Goal: Task Accomplishment & Management: Use online tool/utility

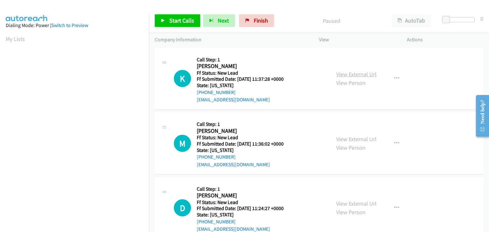
click at [340, 74] on link "View External Url" at bounding box center [356, 74] width 40 height 7
drag, startPoint x: 174, startPoint y: 21, endPoint x: 181, endPoint y: 22, distance: 7.0
click at [173, 21] on span "Start Calls" at bounding box center [181, 20] width 25 height 7
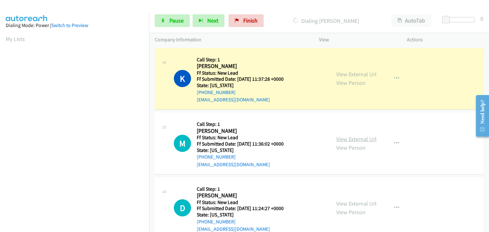
click at [353, 137] on link "View External Url" at bounding box center [356, 139] width 40 height 7
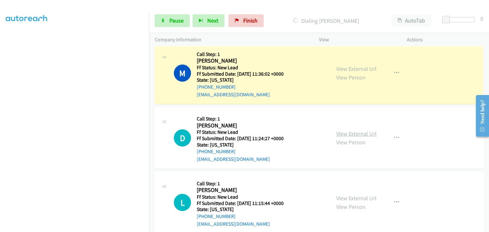
scroll to position [94, 0]
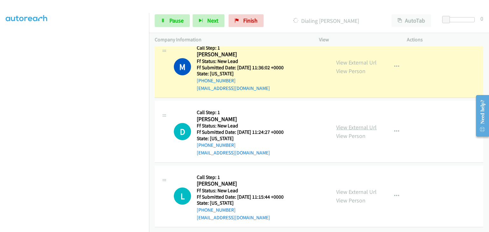
click at [362, 124] on link "View External Url" at bounding box center [356, 127] width 40 height 7
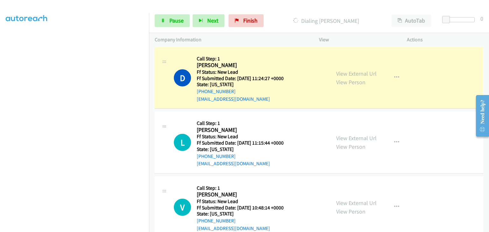
scroll to position [158, 0]
click at [344, 136] on link "View External Url" at bounding box center [356, 137] width 40 height 7
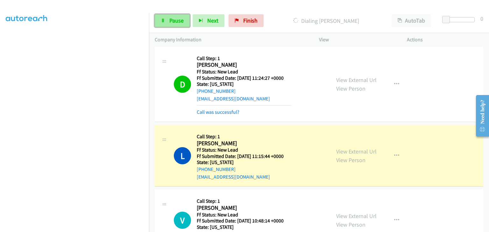
drag, startPoint x: 176, startPoint y: 23, endPoint x: 163, endPoint y: 23, distance: 12.7
click at [176, 23] on span "Pause" at bounding box center [176, 20] width 14 height 7
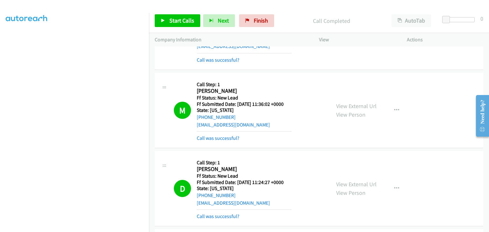
scroll to position [0, 0]
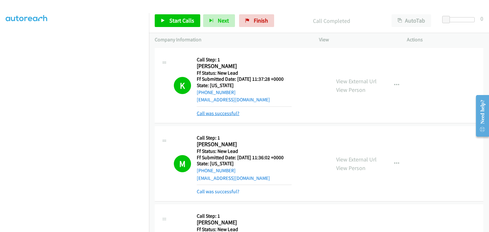
click at [226, 116] on link "Call was successful?" at bounding box center [218, 113] width 43 height 6
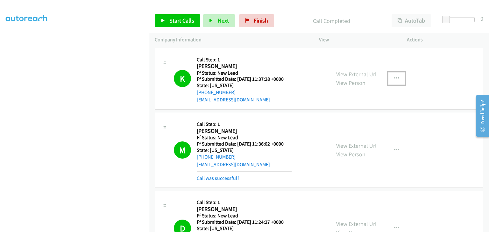
click at [394, 80] on icon "button" at bounding box center [396, 78] width 5 height 5
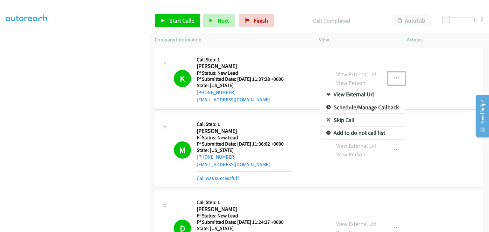
click at [347, 133] on link "Add to do not call list" at bounding box center [362, 133] width 85 height 13
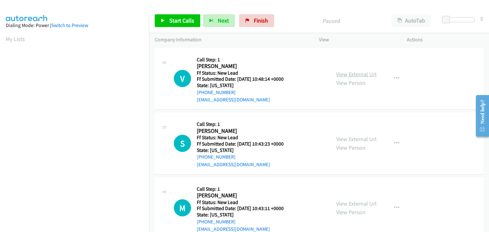
click at [345, 73] on link "View External Url" at bounding box center [356, 74] width 40 height 7
click at [186, 18] on span "Start Calls" at bounding box center [181, 20] width 25 height 7
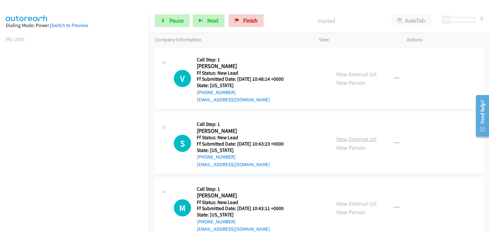
click at [363, 137] on link "View External Url" at bounding box center [356, 139] width 40 height 7
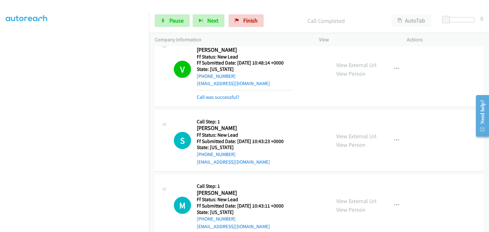
scroll to position [30, 0]
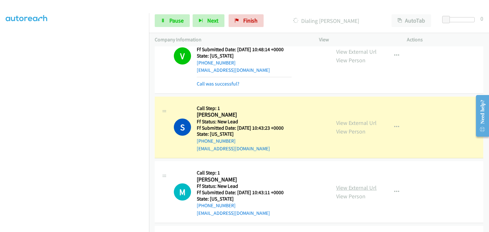
click at [353, 184] on link "View External Url" at bounding box center [356, 187] width 40 height 7
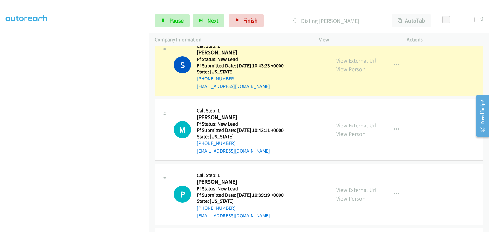
scroll to position [93, 0]
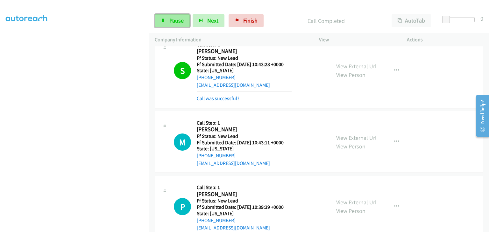
click at [178, 23] on span "Pause" at bounding box center [176, 20] width 14 height 7
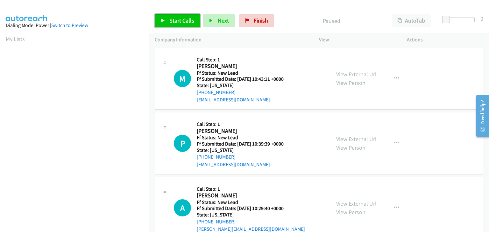
click at [186, 25] on link "Start Calls" at bounding box center [178, 20] width 46 height 13
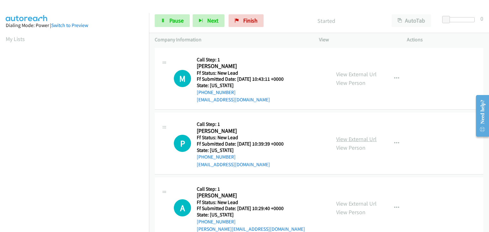
click at [342, 140] on link "View External Url" at bounding box center [356, 139] width 40 height 7
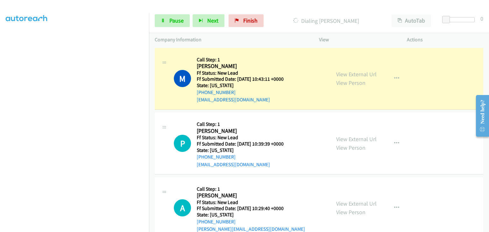
scroll to position [125, 0]
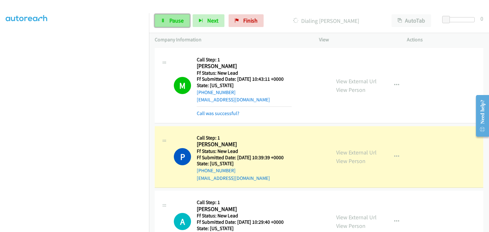
click at [181, 19] on span "Pause" at bounding box center [176, 20] width 14 height 7
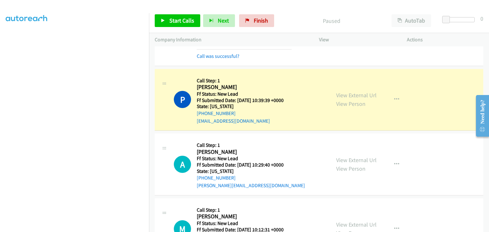
scroll to position [64, 0]
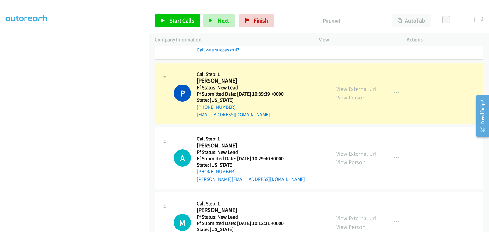
click at [358, 153] on link "View External Url" at bounding box center [356, 153] width 40 height 7
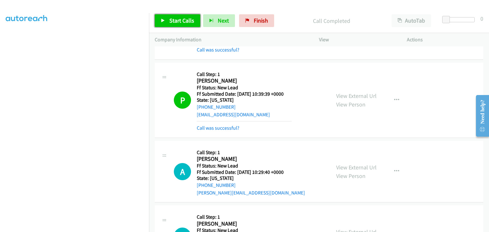
click at [178, 21] on span "Start Calls" at bounding box center [181, 20] width 25 height 7
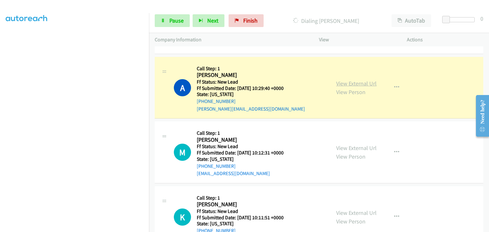
scroll to position [159, 0]
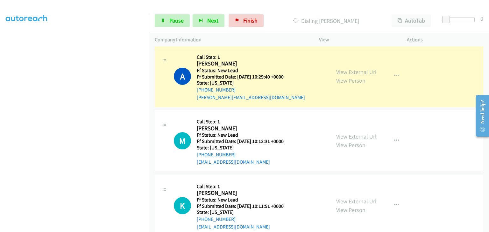
click at [351, 134] on link "View External Url" at bounding box center [356, 136] width 40 height 7
click at [179, 22] on span "Pause" at bounding box center [176, 20] width 14 height 7
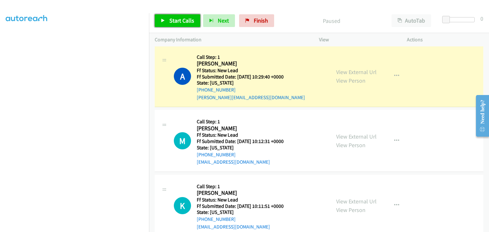
click at [185, 23] on span "Start Calls" at bounding box center [181, 20] width 25 height 7
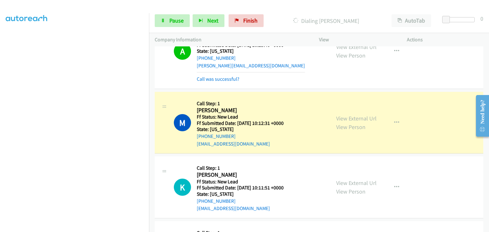
scroll to position [223, 0]
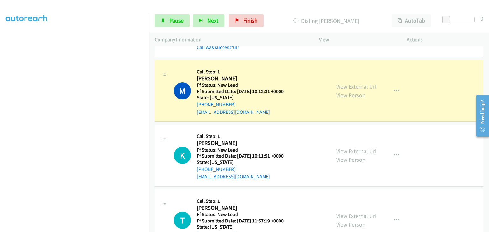
click at [343, 151] on link "View External Url" at bounding box center [356, 151] width 40 height 7
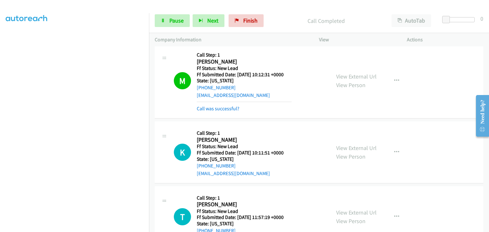
scroll to position [255, 0]
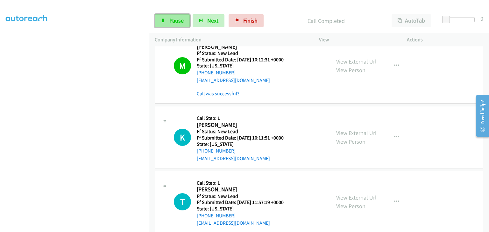
click at [181, 22] on span "Pause" at bounding box center [176, 20] width 14 height 7
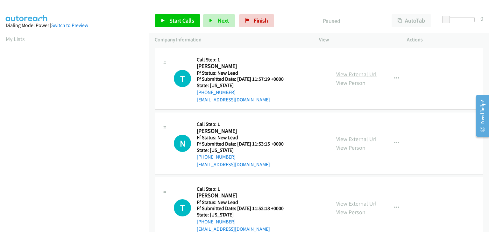
click at [345, 74] on link "View External Url" at bounding box center [356, 74] width 40 height 7
click at [190, 23] on span "Start Calls" at bounding box center [181, 20] width 25 height 7
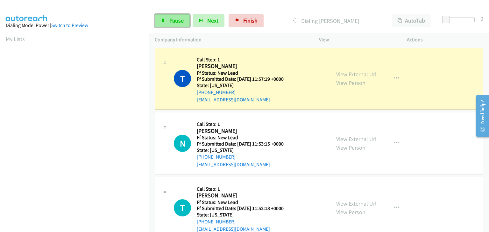
click at [163, 23] on link "Pause" at bounding box center [172, 20] width 35 height 13
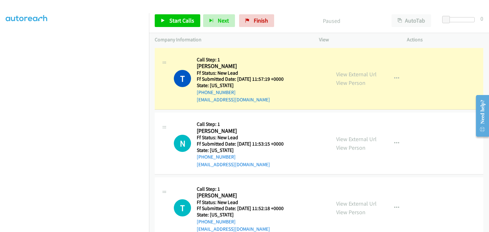
scroll to position [125, 0]
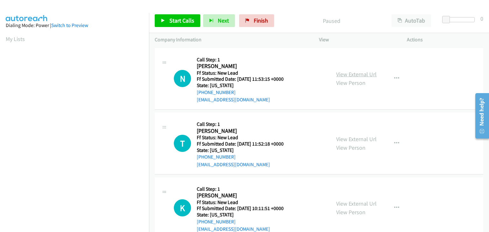
click at [343, 73] on link "View External Url" at bounding box center [356, 74] width 40 height 7
click at [183, 24] on span "Start Calls" at bounding box center [181, 20] width 25 height 7
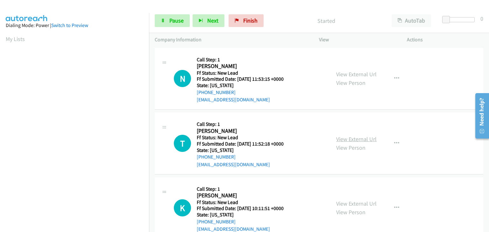
click at [355, 139] on link "View External Url" at bounding box center [356, 139] width 40 height 7
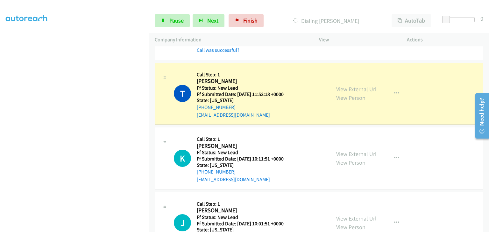
scroll to position [64, 0]
click at [341, 153] on link "View External Url" at bounding box center [356, 153] width 40 height 7
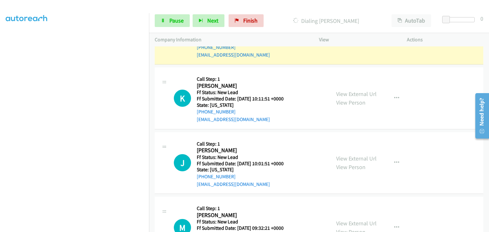
scroll to position [127, 0]
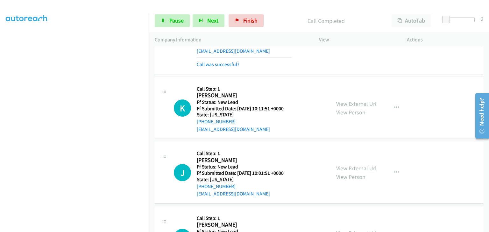
click at [341, 171] on link "View External Url" at bounding box center [356, 168] width 40 height 7
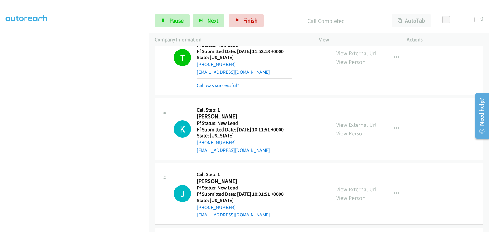
scroll to position [95, 0]
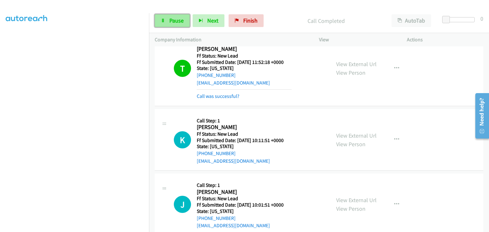
click at [181, 26] on link "Pause" at bounding box center [172, 20] width 35 height 13
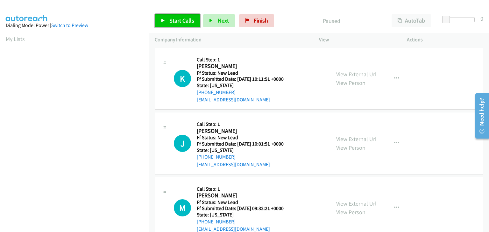
click at [183, 24] on span "Start Calls" at bounding box center [181, 20] width 25 height 7
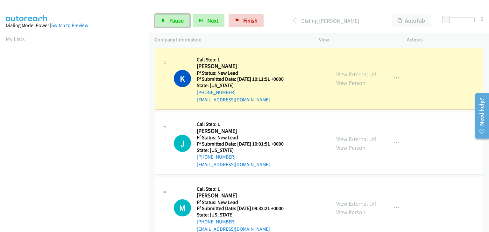
drag, startPoint x: 180, startPoint y: 25, endPoint x: 252, endPoint y: 28, distance: 72.3
click at [180, 25] on link "Pause" at bounding box center [172, 20] width 35 height 13
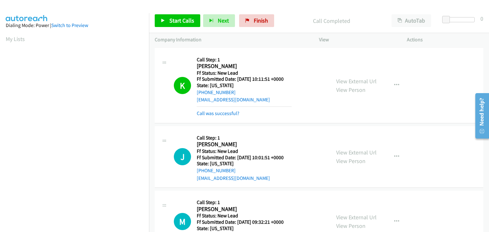
scroll to position [125, 0]
click at [391, 156] on button "button" at bounding box center [396, 157] width 17 height 13
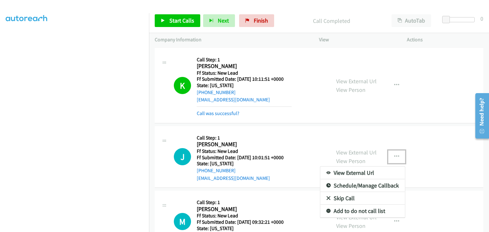
click at [347, 198] on link "Skip Call" at bounding box center [362, 198] width 85 height 13
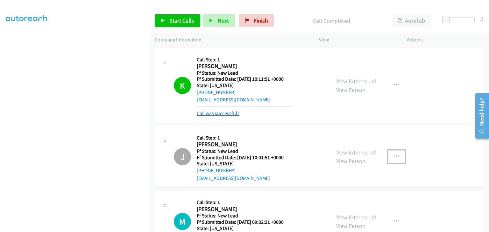
click at [230, 114] on link "Call was successful?" at bounding box center [218, 113] width 43 height 6
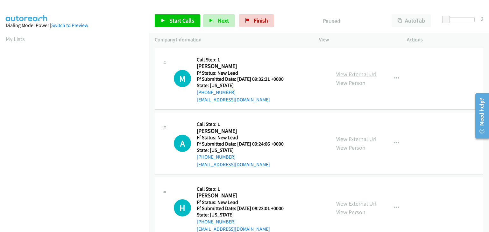
click at [356, 77] on link "View External Url" at bounding box center [356, 74] width 40 height 7
click at [183, 25] on link "Start Calls" at bounding box center [178, 20] width 46 height 13
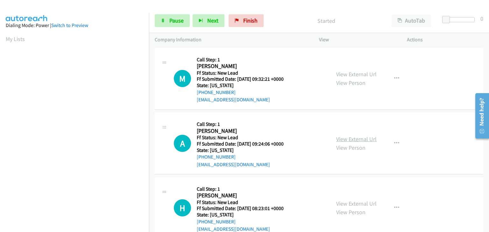
click at [342, 137] on link "View External Url" at bounding box center [356, 139] width 40 height 7
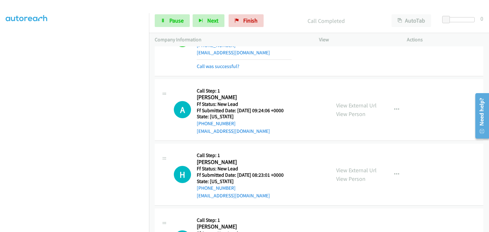
scroll to position [64, 0]
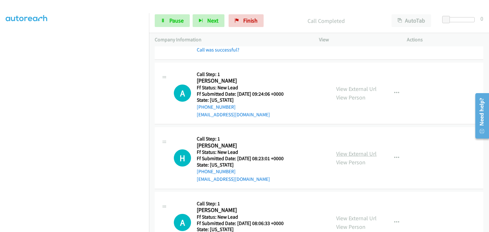
click at [342, 153] on link "View External Url" at bounding box center [356, 153] width 40 height 7
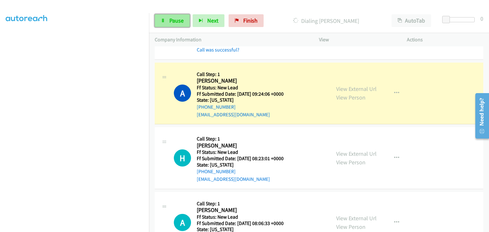
drag, startPoint x: 176, startPoint y: 18, endPoint x: 169, endPoint y: 23, distance: 8.8
click at [176, 18] on span "Pause" at bounding box center [176, 20] width 14 height 7
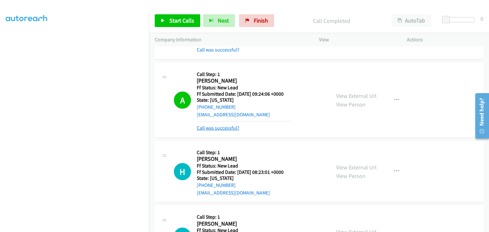
click at [202, 130] on link "Call was successful?" at bounding box center [218, 128] width 43 height 6
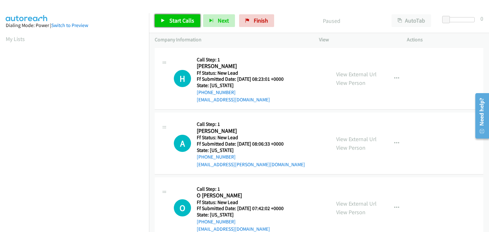
drag, startPoint x: 181, startPoint y: 19, endPoint x: 190, endPoint y: 19, distance: 8.3
click at [181, 19] on span "Start Calls" at bounding box center [181, 20] width 25 height 7
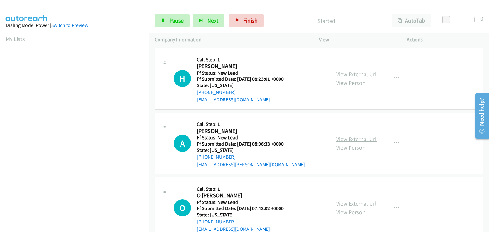
click at [343, 138] on link "View External Url" at bounding box center [356, 139] width 40 height 7
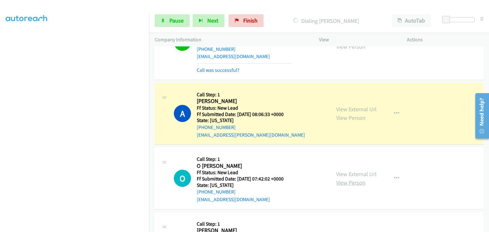
scroll to position [64, 0]
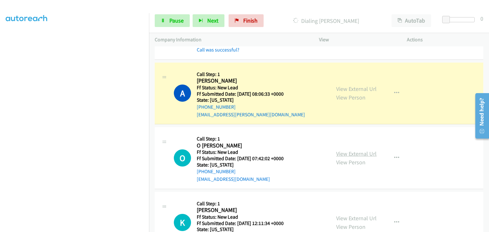
click at [347, 155] on link "View External Url" at bounding box center [356, 153] width 40 height 7
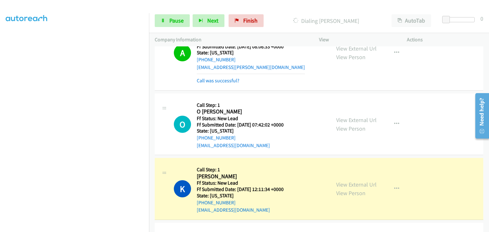
scroll to position [127, 0]
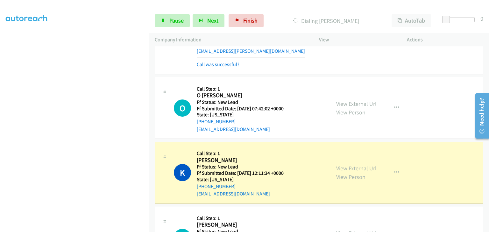
click at [343, 167] on link "View External Url" at bounding box center [356, 168] width 40 height 7
click at [174, 18] on span "Pause" at bounding box center [176, 20] width 14 height 7
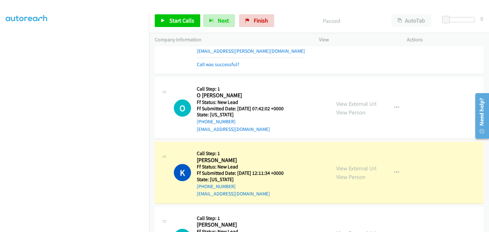
scroll to position [125, 0]
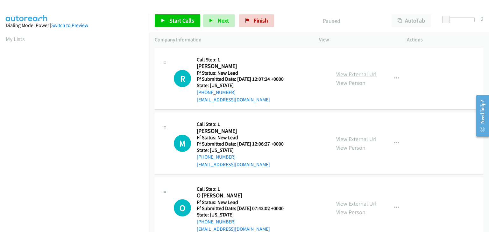
click at [345, 73] on link "View External Url" at bounding box center [356, 74] width 40 height 7
click at [176, 21] on span "Start Calls" at bounding box center [181, 20] width 25 height 7
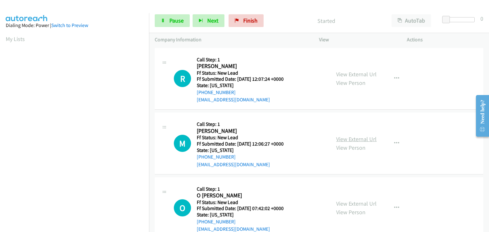
click at [342, 137] on link "View External Url" at bounding box center [356, 139] width 40 height 7
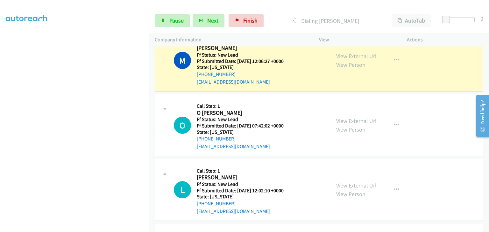
scroll to position [65, 0]
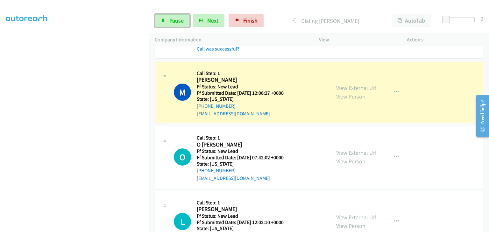
drag, startPoint x: 183, startPoint y: 22, endPoint x: 221, endPoint y: 41, distance: 42.8
click at [183, 22] on span "Pause" at bounding box center [176, 20] width 14 height 7
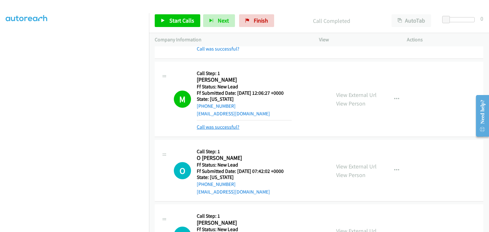
click at [227, 125] on link "Call was successful?" at bounding box center [218, 127] width 43 height 6
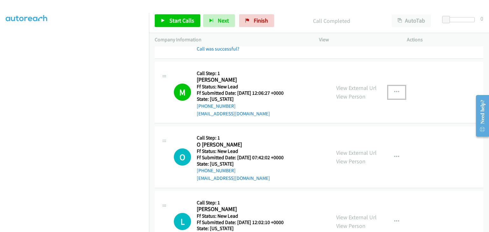
drag, startPoint x: 396, startPoint y: 92, endPoint x: 325, endPoint y: 121, distance: 76.4
click at [395, 92] on icon "button" at bounding box center [396, 92] width 5 height 5
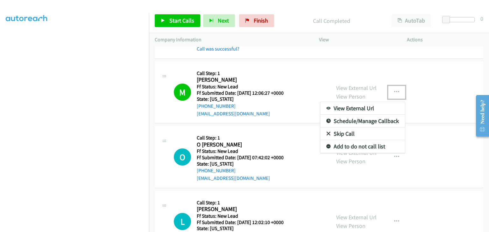
click at [338, 145] on link "Add to do not call list" at bounding box center [362, 146] width 85 height 13
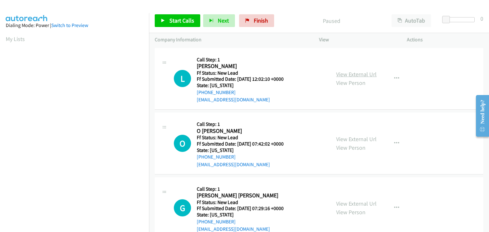
click at [360, 75] on link "View External Url" at bounding box center [356, 74] width 40 height 7
click at [180, 21] on span "Start Calls" at bounding box center [181, 20] width 25 height 7
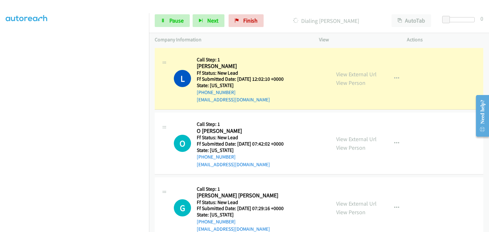
scroll to position [125, 0]
click at [181, 15] on link "Pause" at bounding box center [172, 20] width 35 height 13
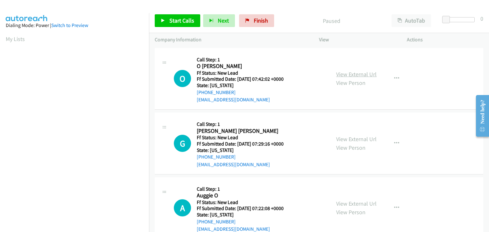
click at [352, 75] on link "View External Url" at bounding box center [356, 74] width 40 height 7
click at [180, 20] on span "Start Calls" at bounding box center [181, 20] width 25 height 7
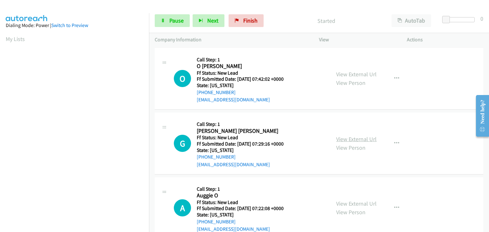
click at [346, 140] on link "View External Url" at bounding box center [356, 139] width 40 height 7
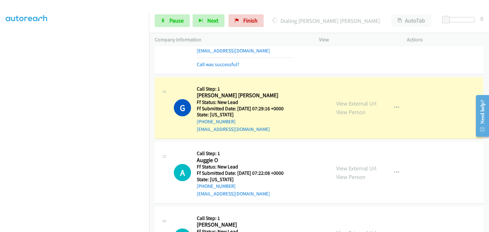
scroll to position [64, 0]
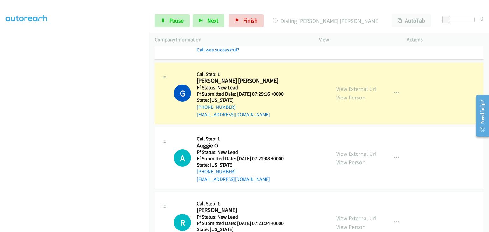
click at [354, 151] on link "View External Url" at bounding box center [356, 153] width 40 height 7
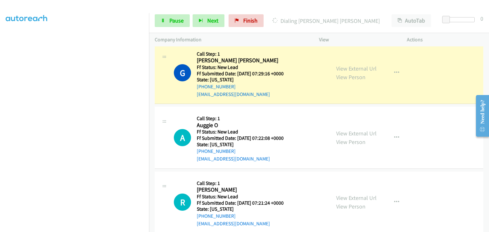
scroll to position [95, 0]
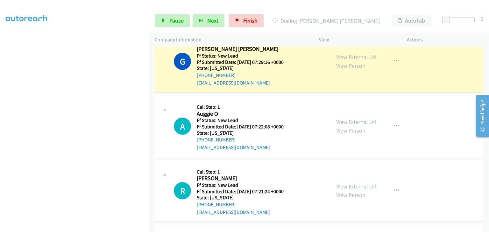
click at [363, 187] on link "View External Url" at bounding box center [356, 186] width 40 height 7
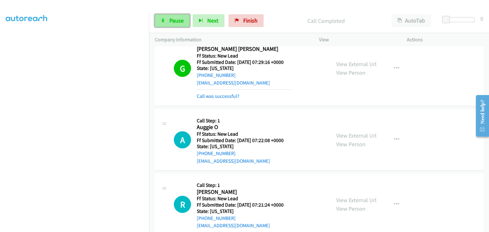
click at [171, 19] on span "Pause" at bounding box center [176, 20] width 14 height 7
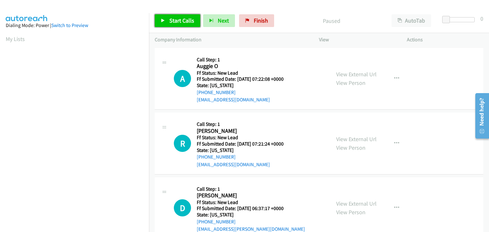
click at [192, 26] on link "Start Calls" at bounding box center [178, 20] width 46 height 13
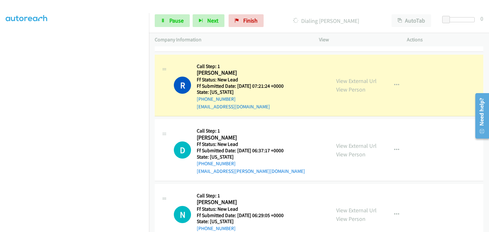
scroll to position [94, 0]
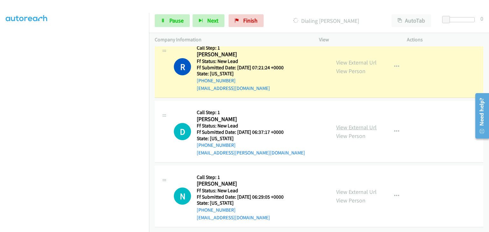
click at [336, 124] on link "View External Url" at bounding box center [356, 127] width 40 height 7
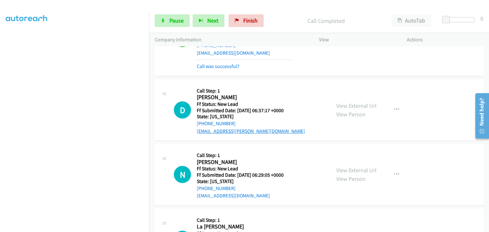
scroll to position [111, 0]
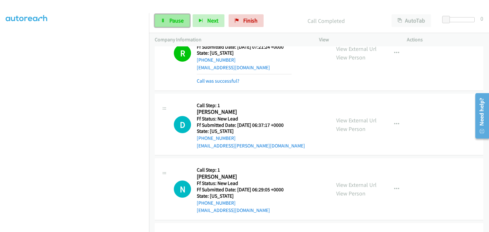
drag, startPoint x: 173, startPoint y: 22, endPoint x: 183, endPoint y: 26, distance: 10.3
click at [173, 22] on span "Pause" at bounding box center [176, 20] width 14 height 7
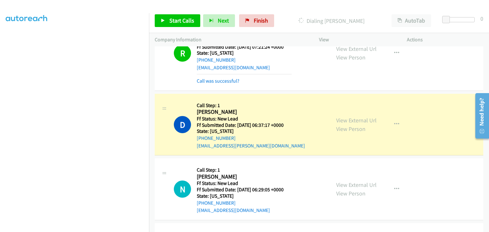
scroll to position [125, 0]
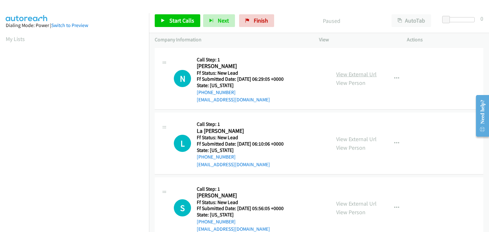
click at [345, 71] on link "View External Url" at bounding box center [356, 74] width 40 height 7
click at [189, 23] on span "Start Calls" at bounding box center [181, 20] width 25 height 7
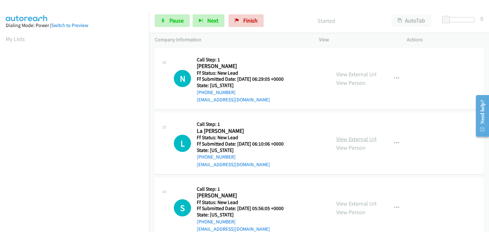
click at [349, 138] on link "View External Url" at bounding box center [356, 139] width 40 height 7
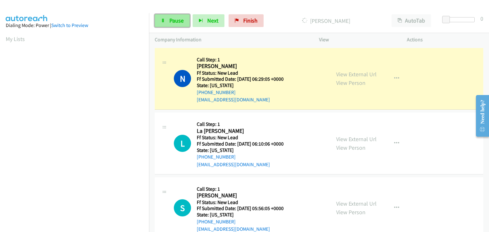
click at [183, 23] on span "Pause" at bounding box center [176, 20] width 14 height 7
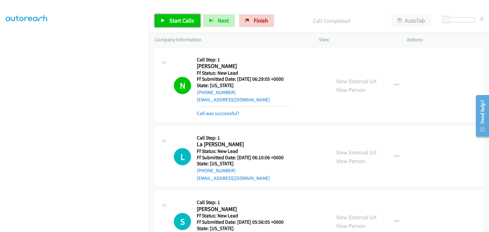
click at [183, 24] on span "Start Calls" at bounding box center [181, 20] width 25 height 7
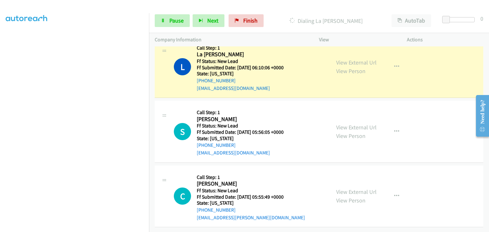
scroll to position [94, 0]
click at [348, 125] on link "View External Url" at bounding box center [356, 127] width 40 height 7
drag, startPoint x: 173, startPoint y: 25, endPoint x: 278, endPoint y: 32, distance: 105.9
click at [173, 25] on link "Pause" at bounding box center [172, 20] width 35 height 13
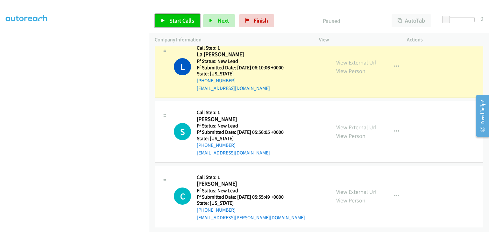
click at [189, 24] on span "Start Calls" at bounding box center [181, 20] width 25 height 7
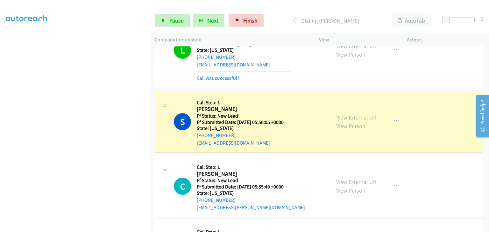
scroll to position [111, 0]
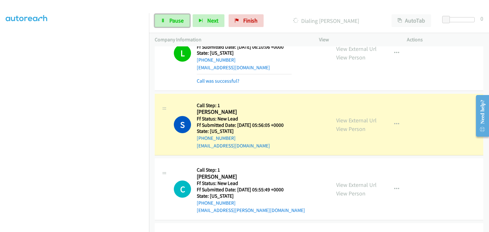
drag, startPoint x: 183, startPoint y: 22, endPoint x: 190, endPoint y: 22, distance: 7.3
click at [183, 22] on span "Pause" at bounding box center [176, 20] width 14 height 7
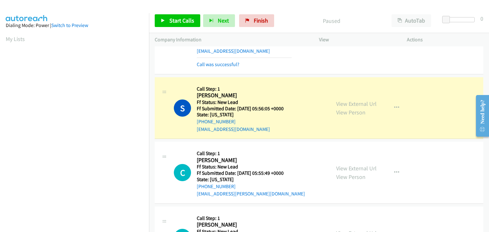
scroll to position [125, 0]
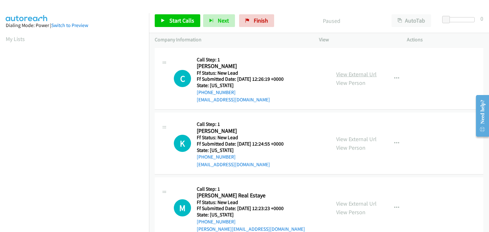
click at [363, 77] on link "View External Url" at bounding box center [356, 74] width 40 height 7
drag, startPoint x: 177, startPoint y: 20, endPoint x: 195, endPoint y: 26, distance: 18.9
click at [177, 20] on span "Start Calls" at bounding box center [181, 20] width 25 height 7
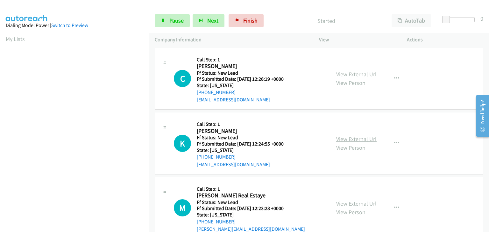
click at [367, 136] on link "View External Url" at bounding box center [356, 139] width 40 height 7
drag, startPoint x: 178, startPoint y: 20, endPoint x: 202, endPoint y: 37, distance: 29.6
click at [178, 20] on span "Pause" at bounding box center [176, 20] width 14 height 7
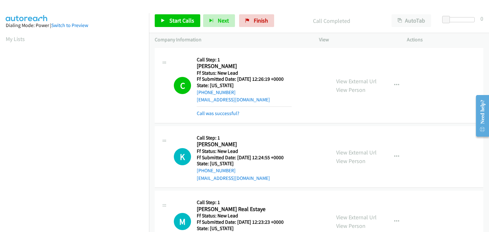
scroll to position [125, 0]
click at [225, 115] on link "Call was successful?" at bounding box center [218, 113] width 43 height 6
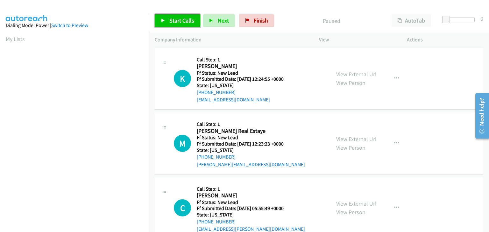
click at [174, 19] on span "Start Calls" at bounding box center [181, 20] width 25 height 7
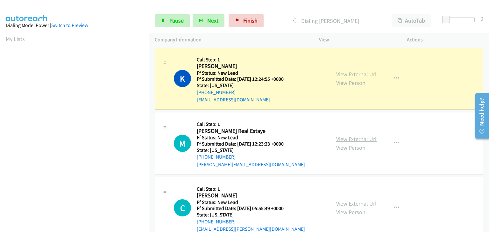
click at [361, 141] on link "View External Url" at bounding box center [356, 139] width 40 height 7
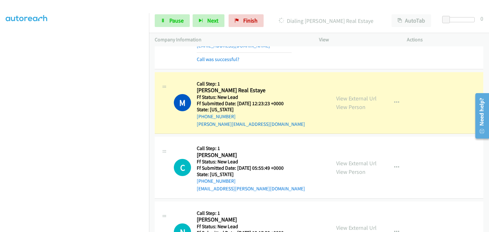
scroll to position [33, 0]
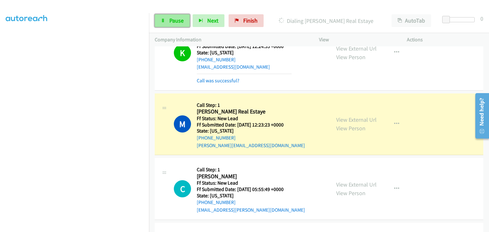
click at [174, 18] on span "Pause" at bounding box center [176, 20] width 14 height 7
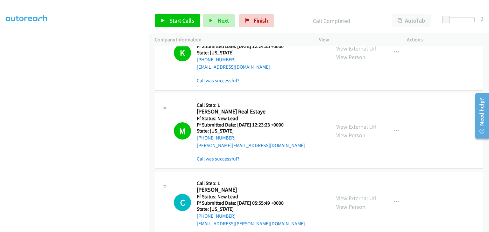
scroll to position [125, 0]
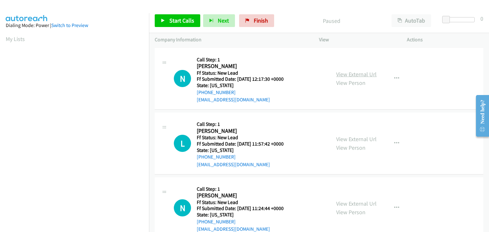
click at [364, 73] on link "View External Url" at bounding box center [356, 74] width 40 height 7
drag, startPoint x: 184, startPoint y: 25, endPoint x: 195, endPoint y: 24, distance: 11.2
click at [184, 25] on link "Start Calls" at bounding box center [178, 20] width 46 height 13
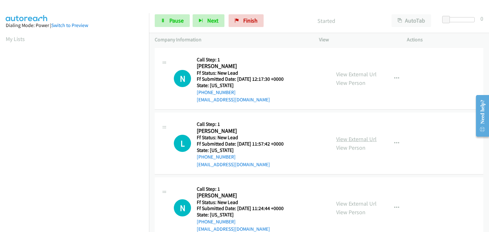
click at [340, 137] on link "View External Url" at bounding box center [356, 139] width 40 height 7
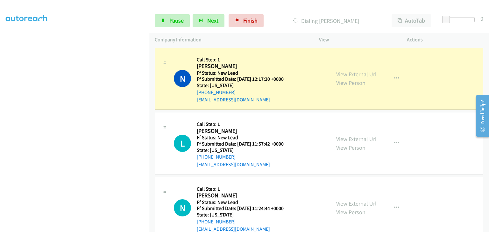
scroll to position [125, 0]
drag, startPoint x: 180, startPoint y: 23, endPoint x: 145, endPoint y: 44, distance: 39.7
click at [180, 23] on span "Pause" at bounding box center [176, 20] width 14 height 7
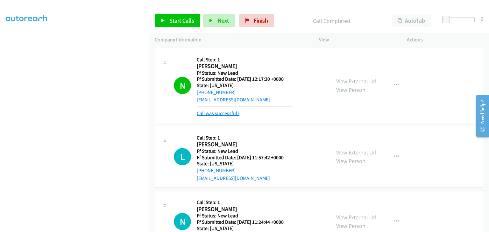
click at [229, 114] on link "Call was successful?" at bounding box center [218, 113] width 43 height 6
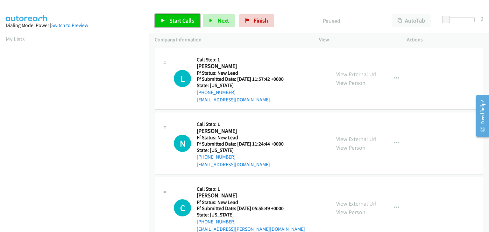
click at [174, 17] on span "Start Calls" at bounding box center [181, 20] width 25 height 7
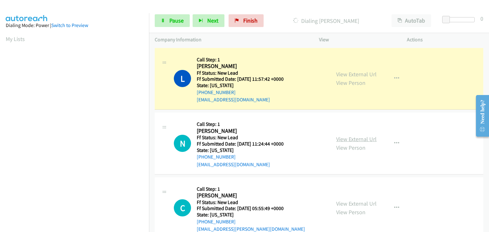
click at [353, 139] on link "View External Url" at bounding box center [356, 139] width 40 height 7
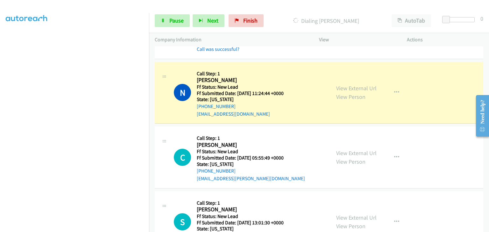
scroll to position [64, 0]
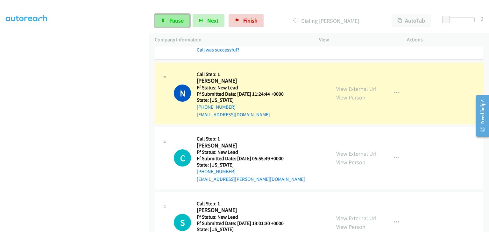
click at [175, 24] on span "Pause" at bounding box center [176, 20] width 14 height 7
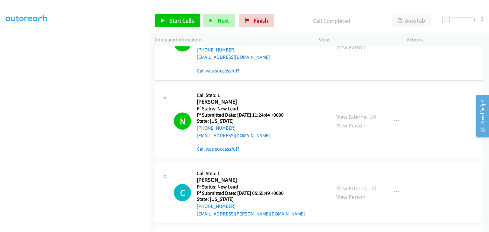
scroll to position [32, 0]
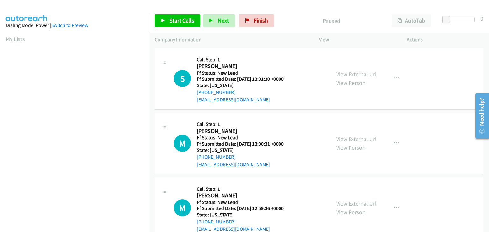
click at [336, 74] on link "View External Url" at bounding box center [356, 74] width 40 height 7
click at [175, 22] on span "Start Calls" at bounding box center [181, 20] width 25 height 7
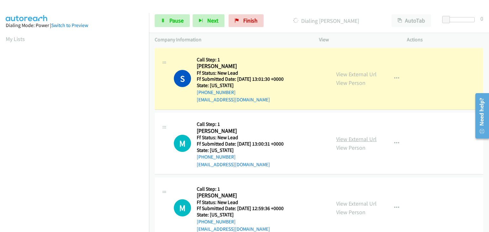
click at [356, 138] on link "View External Url" at bounding box center [356, 139] width 40 height 7
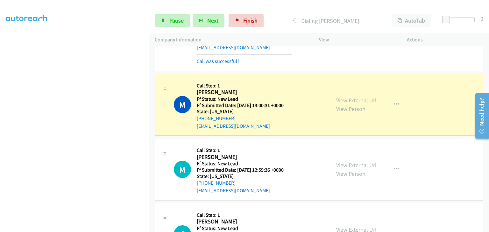
scroll to position [64, 0]
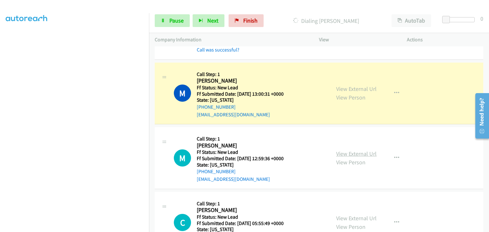
click at [343, 153] on link "View External Url" at bounding box center [356, 153] width 40 height 7
click at [180, 19] on span "Pause" at bounding box center [176, 20] width 14 height 7
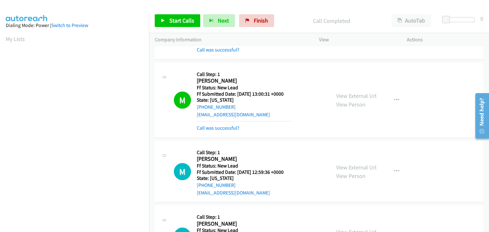
scroll to position [125, 0]
click at [224, 127] on link "Call was successful?" at bounding box center [218, 128] width 43 height 6
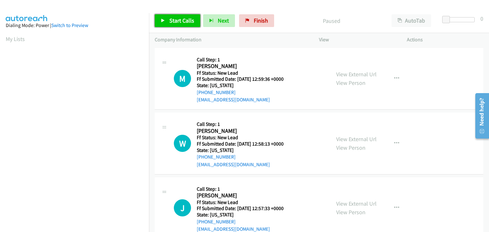
drag, startPoint x: 185, startPoint y: 23, endPoint x: 201, endPoint y: 25, distance: 15.4
click at [185, 23] on span "Start Calls" at bounding box center [181, 20] width 25 height 7
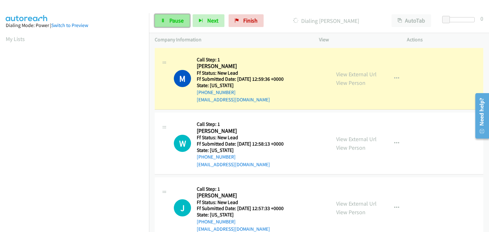
click at [176, 25] on link "Pause" at bounding box center [172, 20] width 35 height 13
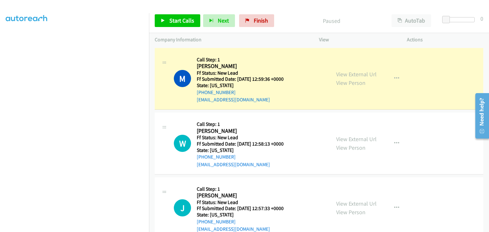
scroll to position [125, 0]
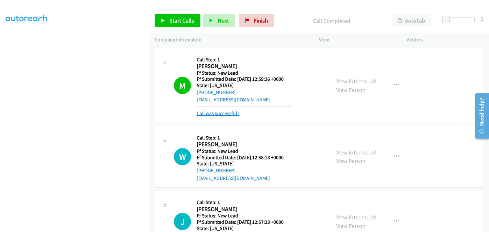
click at [229, 113] on link "Call was successful?" at bounding box center [218, 113] width 43 height 6
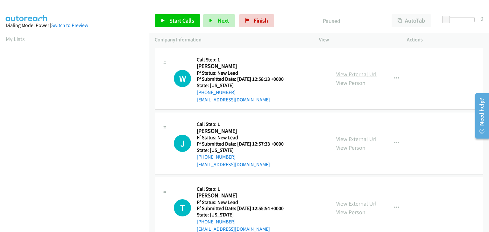
click at [353, 75] on link "View External Url" at bounding box center [356, 74] width 40 height 7
click at [178, 19] on span "Start Calls" at bounding box center [181, 20] width 25 height 7
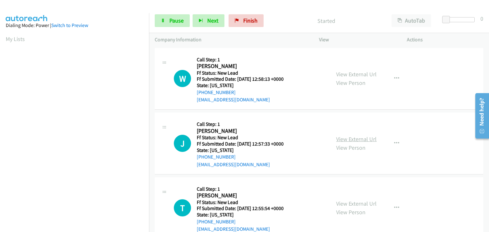
click at [354, 138] on link "View External Url" at bounding box center [356, 139] width 40 height 7
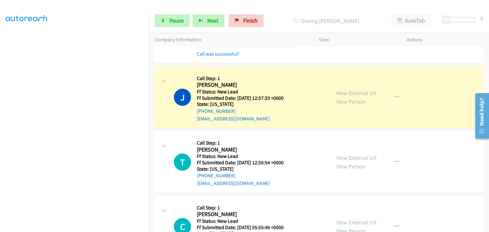
scroll to position [64, 0]
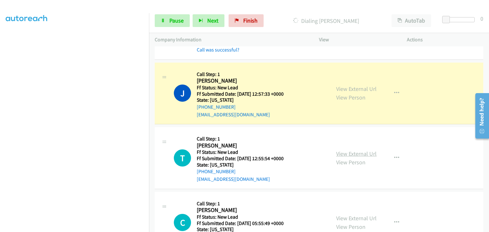
click at [362, 154] on link "View External Url" at bounding box center [356, 153] width 40 height 7
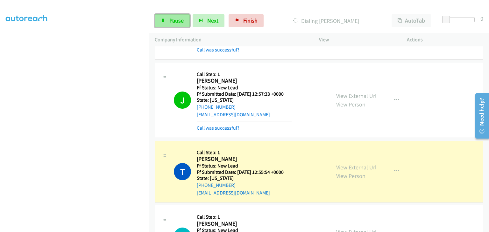
click at [178, 22] on span "Pause" at bounding box center [176, 20] width 14 height 7
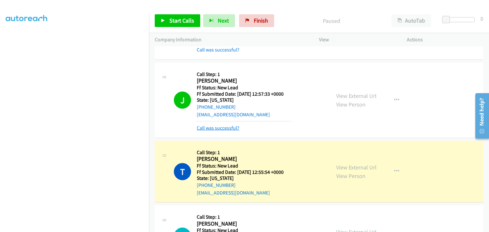
click at [224, 126] on link "Call was successful?" at bounding box center [218, 128] width 43 height 6
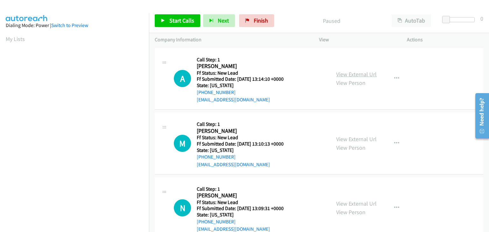
click at [356, 77] on link "View External Url" at bounding box center [356, 74] width 40 height 7
drag, startPoint x: 186, startPoint y: 23, endPoint x: 204, endPoint y: 24, distance: 17.8
click at [186, 23] on span "Start Calls" at bounding box center [181, 20] width 25 height 7
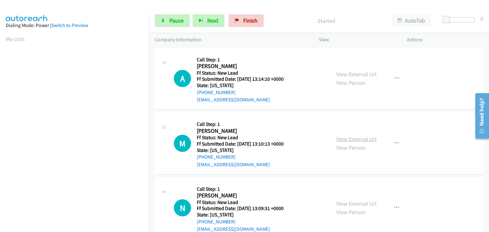
click at [338, 136] on link "View External Url" at bounding box center [356, 139] width 40 height 7
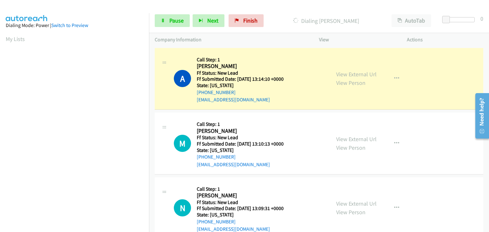
scroll to position [125, 0]
click at [333, 138] on div "View External Url View Person View External Url Email Schedule/Manage Callback …" at bounding box center [377, 143] width 94 height 50
click at [338, 139] on link "View External Url" at bounding box center [356, 139] width 40 height 7
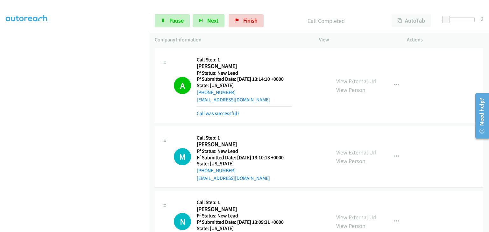
drag, startPoint x: 222, startPoint y: 115, endPoint x: 314, endPoint y: 110, distance: 92.8
click at [222, 115] on link "Call was successful?" at bounding box center [218, 113] width 43 height 6
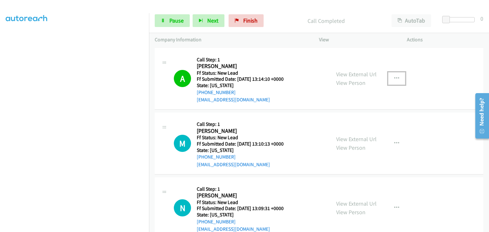
click at [397, 78] on button "button" at bounding box center [396, 78] width 17 height 13
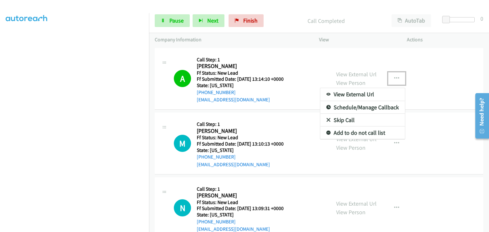
click at [354, 131] on link "Add to do not call list" at bounding box center [362, 133] width 85 height 13
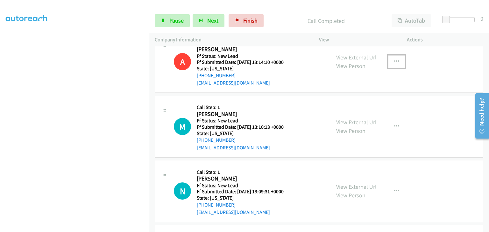
scroll to position [32, 0]
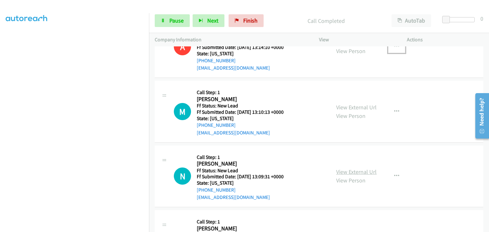
click at [346, 172] on link "View External Url" at bounding box center [356, 171] width 40 height 7
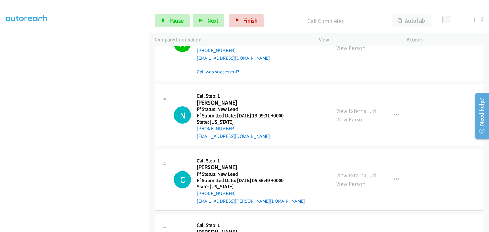
scroll to position [95, 0]
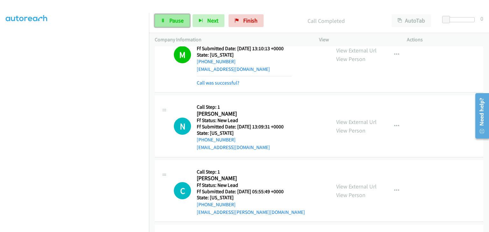
drag, startPoint x: 168, startPoint y: 20, endPoint x: 213, endPoint y: 26, distance: 44.6
click at [168, 20] on link "Pause" at bounding box center [172, 20] width 35 height 13
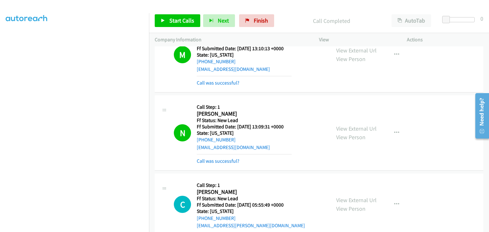
drag, startPoint x: 224, startPoint y: 159, endPoint x: 295, endPoint y: 151, distance: 71.8
click at [224, 159] on link "Call was successful?" at bounding box center [218, 161] width 43 height 6
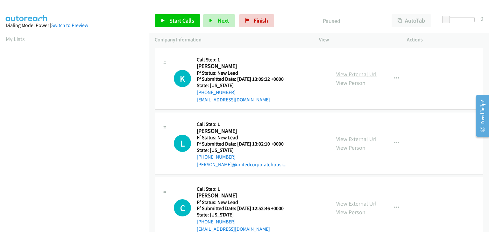
click at [353, 75] on link "View External Url" at bounding box center [356, 74] width 40 height 7
click at [167, 17] on link "Start Calls" at bounding box center [178, 20] width 46 height 13
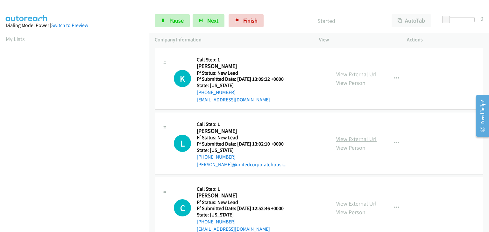
click at [346, 137] on link "View External Url" at bounding box center [356, 139] width 40 height 7
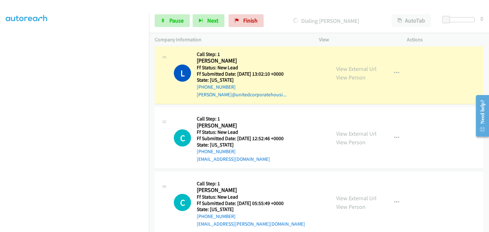
scroll to position [94, 0]
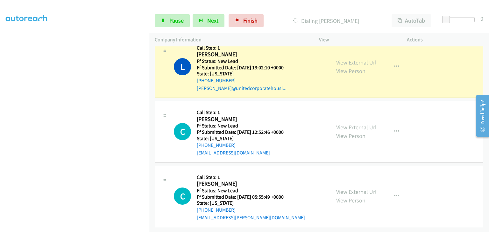
click at [339, 124] on link "View External Url" at bounding box center [356, 127] width 40 height 7
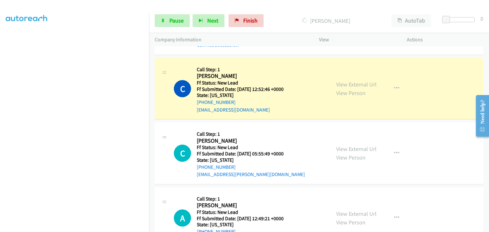
scroll to position [158, 0]
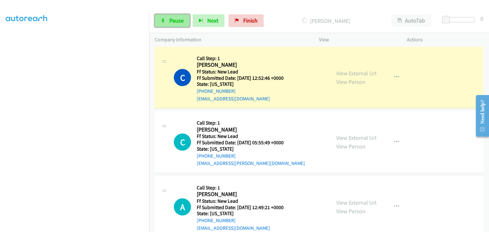
click at [184, 22] on link "Pause" at bounding box center [172, 20] width 35 height 13
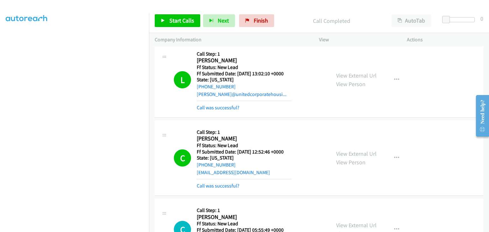
scroll to position [95, 0]
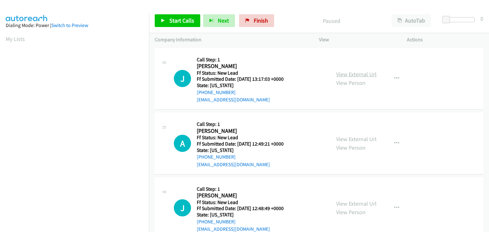
click at [351, 74] on link "View External Url" at bounding box center [356, 74] width 40 height 7
click at [175, 22] on span "Start Calls" at bounding box center [181, 20] width 25 height 7
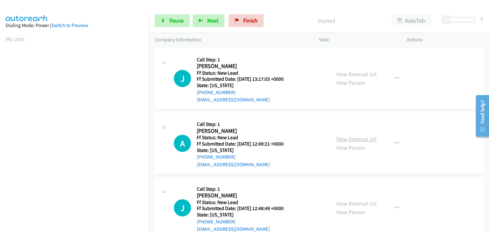
click at [364, 138] on link "View External Url" at bounding box center [356, 139] width 40 height 7
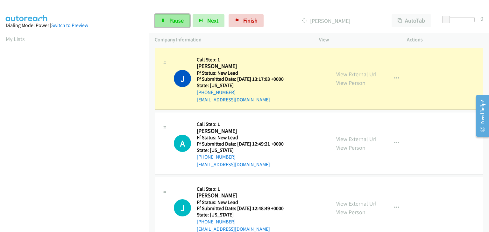
click at [174, 23] on span "Pause" at bounding box center [176, 20] width 14 height 7
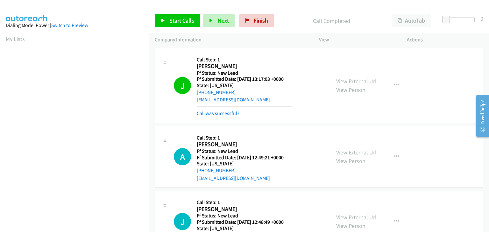
scroll to position [125, 0]
click at [186, 24] on link "Start Calls" at bounding box center [178, 20] width 46 height 13
click at [225, 112] on link "Call was successful?" at bounding box center [218, 113] width 43 height 6
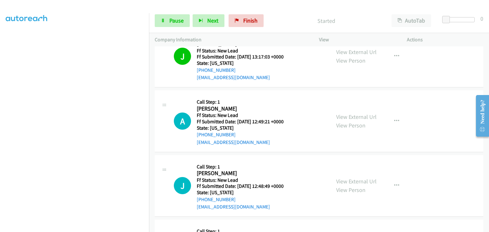
scroll to position [32, 0]
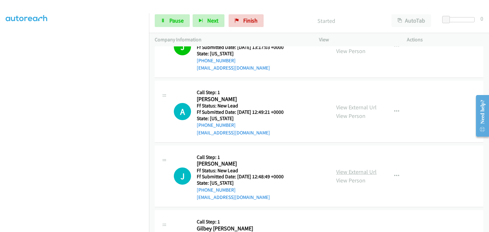
click at [340, 173] on link "View External Url" at bounding box center [356, 171] width 40 height 7
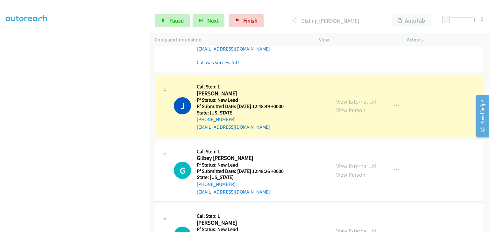
scroll to position [127, 0]
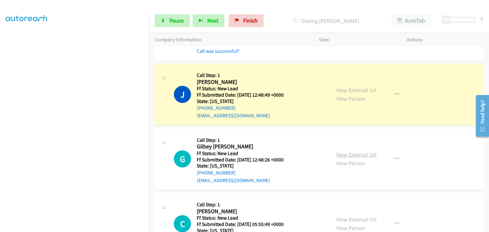
click at [345, 153] on link "View External Url" at bounding box center [356, 154] width 40 height 7
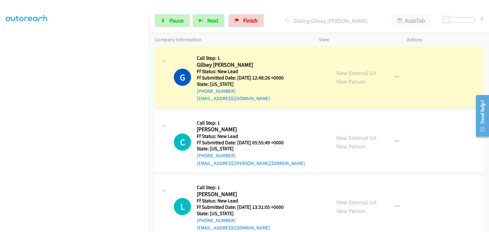
scroll to position [125, 0]
drag, startPoint x: 175, startPoint y: 25, endPoint x: 201, endPoint y: 21, distance: 26.3
click at [175, 25] on link "Pause" at bounding box center [172, 20] width 35 height 13
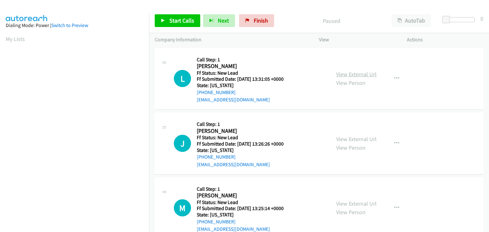
click at [355, 75] on link "View External Url" at bounding box center [356, 74] width 40 height 7
drag, startPoint x: 174, startPoint y: 18, endPoint x: 205, endPoint y: 13, distance: 31.3
click at [174, 18] on span "Start Calls" at bounding box center [181, 20] width 25 height 7
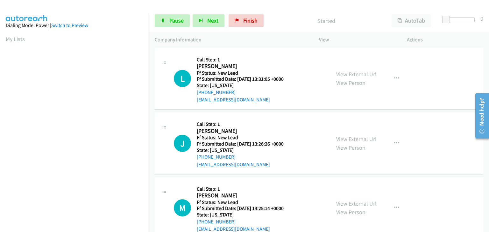
click at [346, 133] on div "View External Url View Person View External Url Email Schedule/Manage Callback …" at bounding box center [377, 143] width 94 height 50
click at [344, 139] on link "View External Url" at bounding box center [356, 139] width 40 height 7
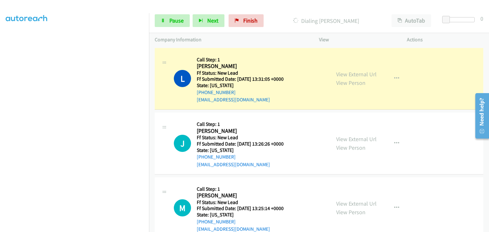
scroll to position [125, 0]
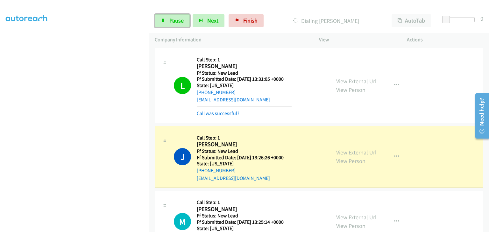
drag, startPoint x: 169, startPoint y: 25, endPoint x: 155, endPoint y: 25, distance: 14.7
click at [169, 25] on link "Pause" at bounding box center [172, 20] width 35 height 13
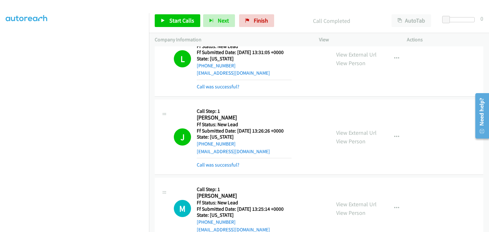
scroll to position [64, 0]
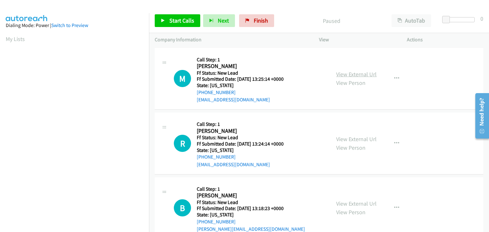
click at [352, 77] on link "View External Url" at bounding box center [356, 74] width 40 height 7
click at [165, 16] on link "Start Calls" at bounding box center [178, 20] width 46 height 13
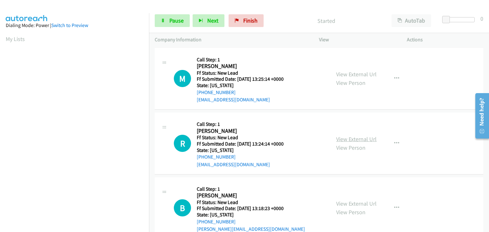
click at [348, 137] on link "View External Url" at bounding box center [356, 139] width 40 height 7
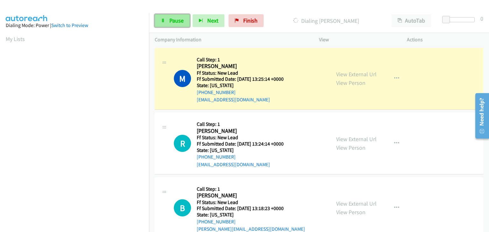
click at [173, 19] on span "Pause" at bounding box center [176, 20] width 14 height 7
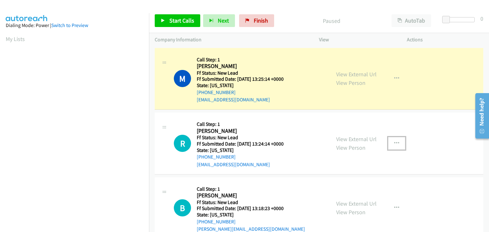
click at [394, 142] on icon "button" at bounding box center [396, 143] width 5 height 5
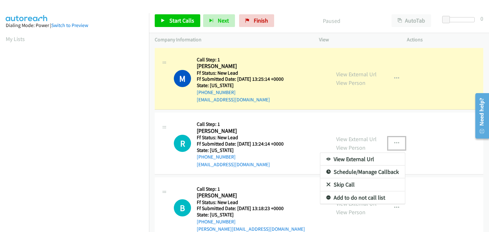
click at [349, 182] on link "Skip Call" at bounding box center [362, 185] width 85 height 13
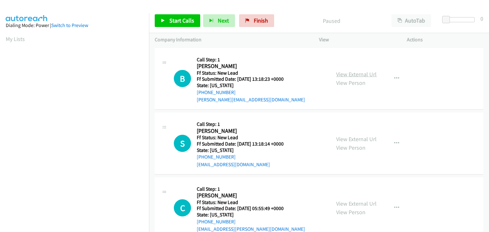
click at [350, 75] on link "View External Url" at bounding box center [356, 74] width 40 height 7
click at [180, 22] on span "Start Calls" at bounding box center [181, 20] width 25 height 7
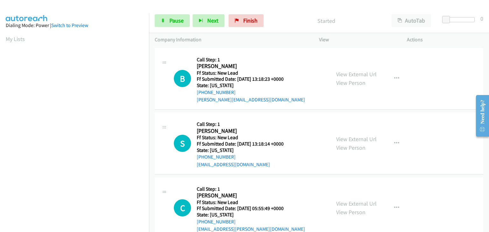
click at [283, 50] on div "B Callback Scheduled Call Step: 1 Brad Millward America/New_York Ff Status: New…" at bounding box center [319, 79] width 328 height 62
click at [363, 134] on div "View External Url View Person View External Url Email Schedule/Manage Callback …" at bounding box center [377, 143] width 94 height 50
click at [360, 138] on link "View External Url" at bounding box center [356, 139] width 40 height 7
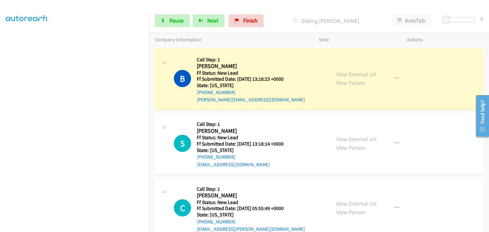
scroll to position [125, 0]
drag, startPoint x: 178, startPoint y: 22, endPoint x: 171, endPoint y: 21, distance: 7.1
click at [178, 22] on span "Pause" at bounding box center [176, 20] width 14 height 7
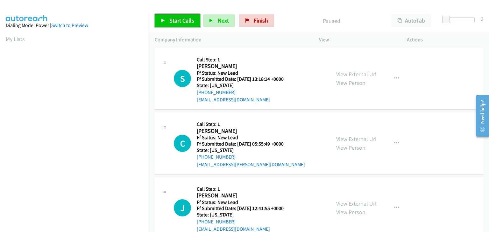
click at [176, 23] on span "Start Calls" at bounding box center [181, 20] width 25 height 7
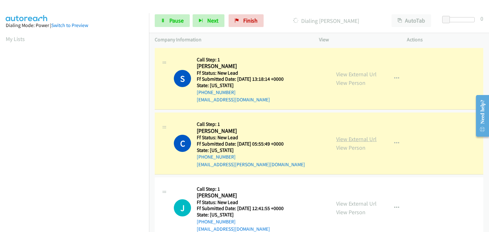
click at [342, 137] on link "View External Url" at bounding box center [356, 139] width 40 height 7
drag, startPoint x: 169, startPoint y: 18, endPoint x: 265, endPoint y: 22, distance: 96.8
click at [169, 18] on span "Pause" at bounding box center [176, 20] width 14 height 7
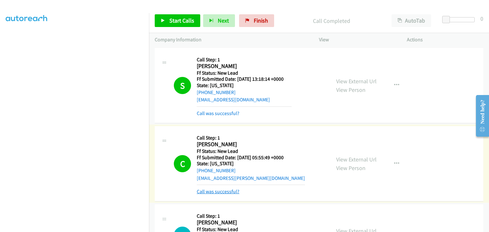
click at [233, 191] on link "Call was successful?" at bounding box center [218, 192] width 43 height 6
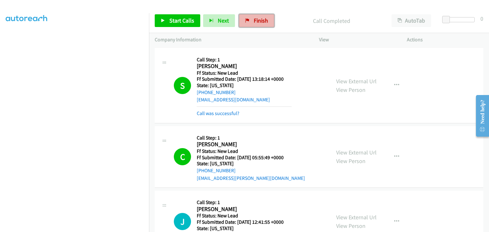
click at [254, 22] on span "Finish" at bounding box center [261, 20] width 14 height 7
